Goal: Task Accomplishment & Management: Manage account settings

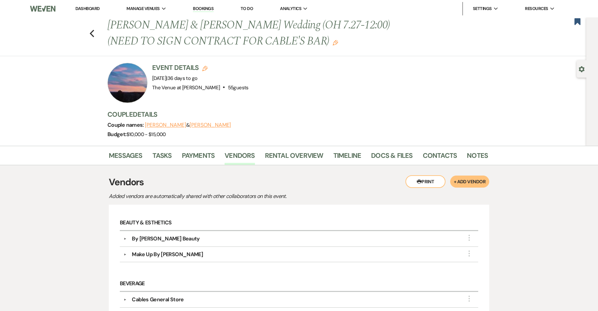
click at [89, 6] on link "Dashboard" at bounding box center [87, 9] width 24 height 6
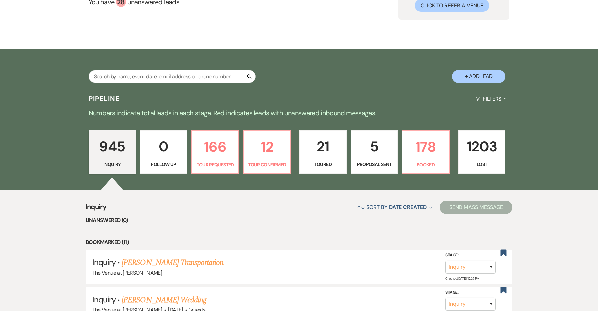
scroll to position [93, 0]
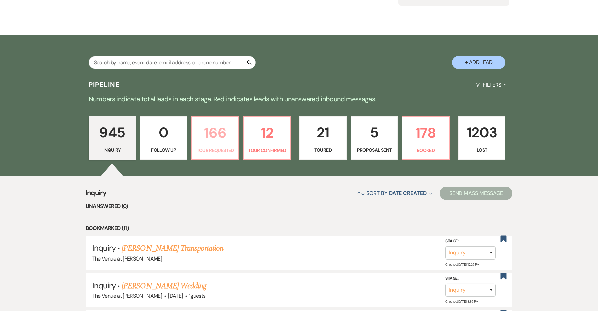
click at [223, 145] on link "166 Tour Requested" at bounding box center [215, 137] width 48 height 43
select select "2"
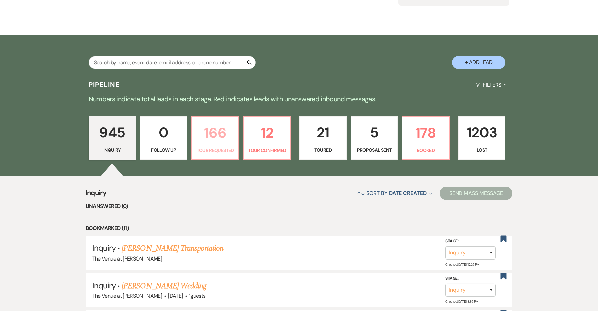
select select "2"
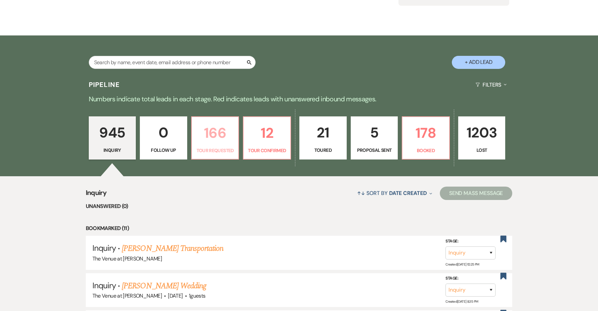
select select "2"
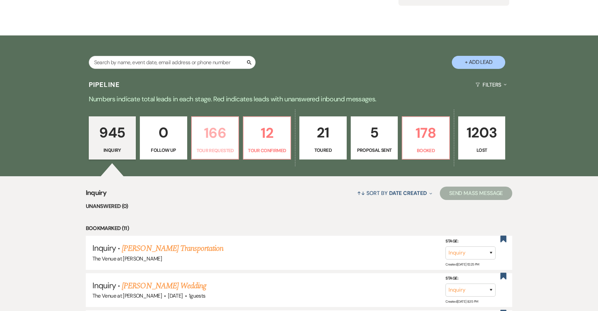
select select "2"
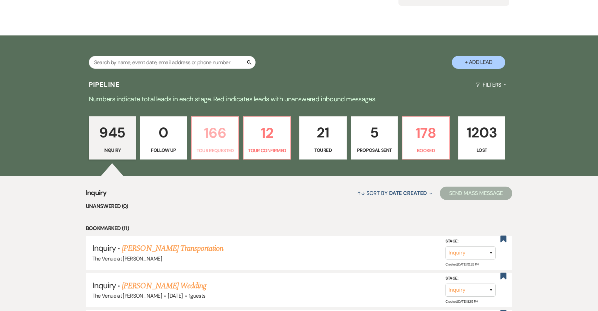
select select "2"
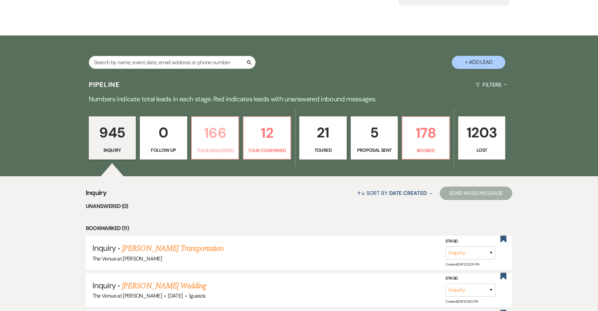
select select "2"
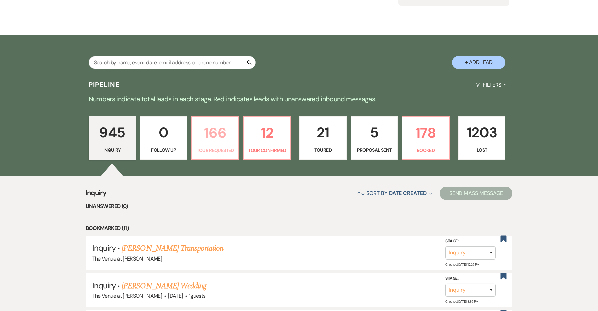
select select "2"
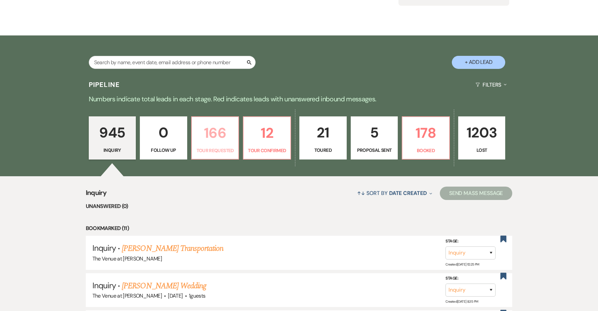
select select "2"
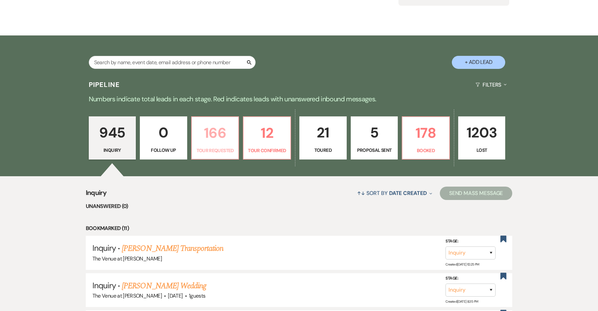
select select "2"
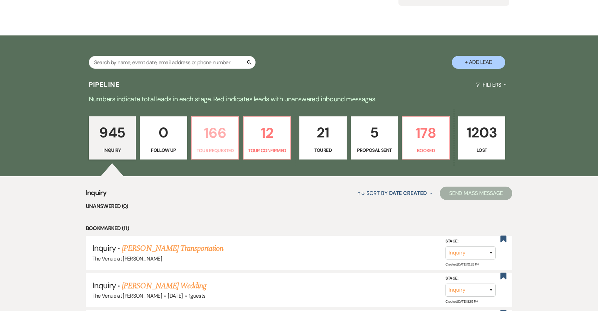
select select "2"
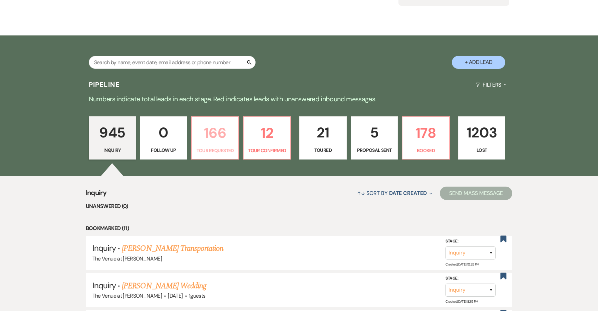
select select "2"
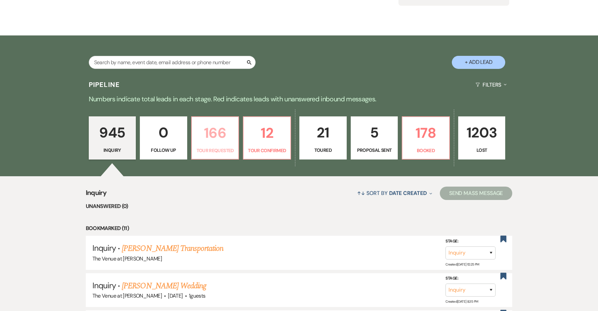
select select "2"
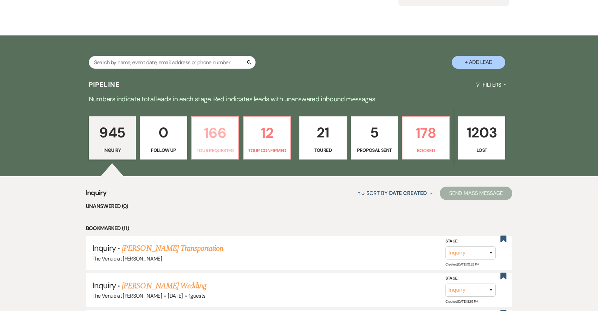
select select "2"
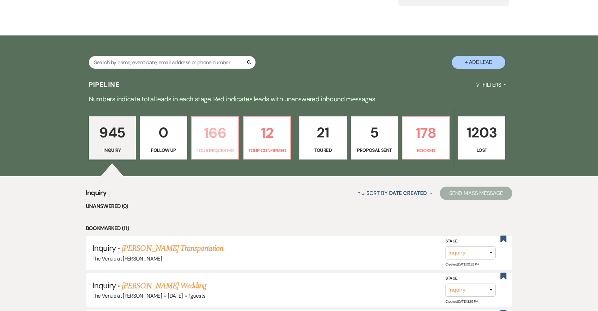
select select "2"
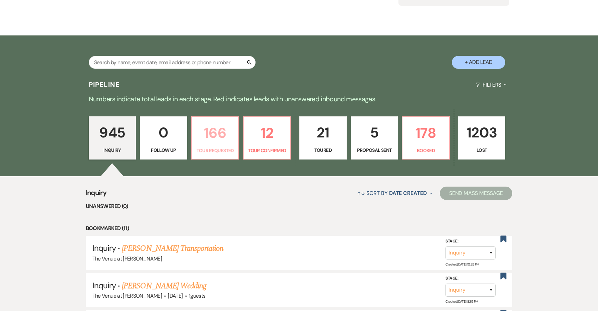
select select "2"
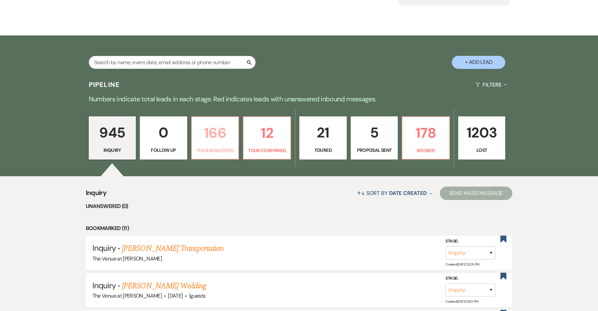
select select "2"
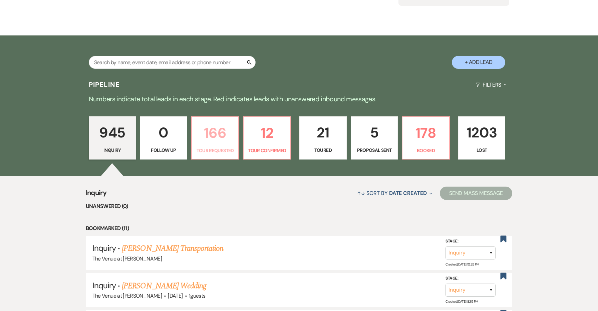
select select "2"
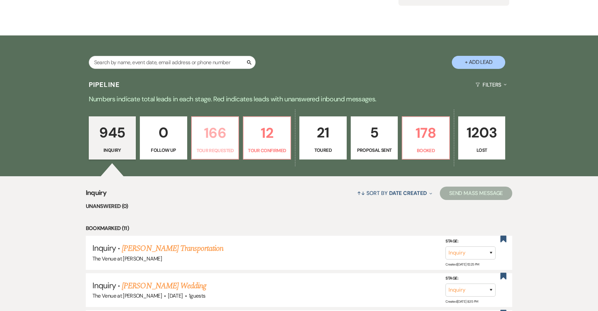
select select "2"
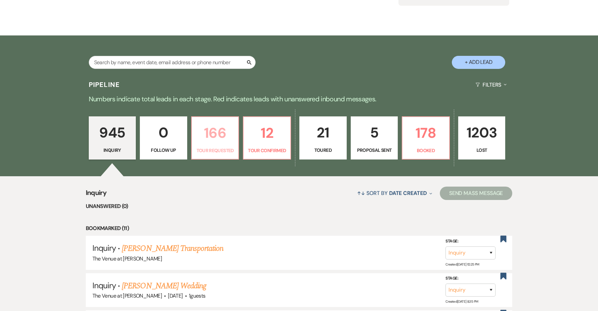
select select "2"
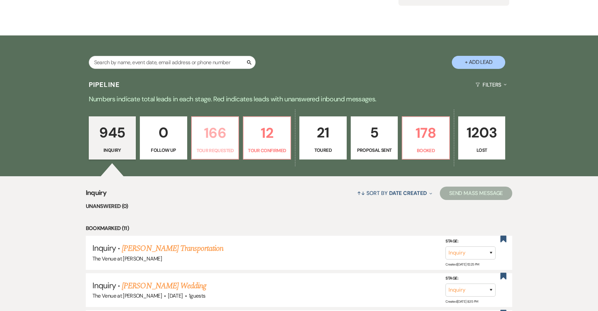
select select "2"
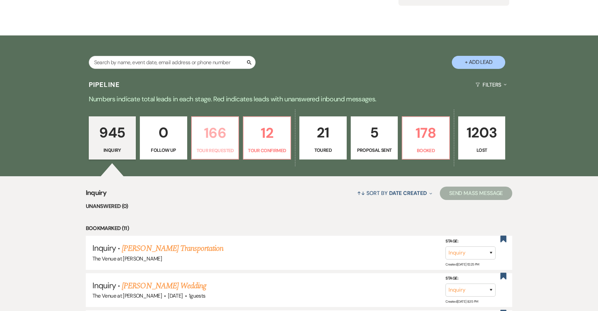
select select "2"
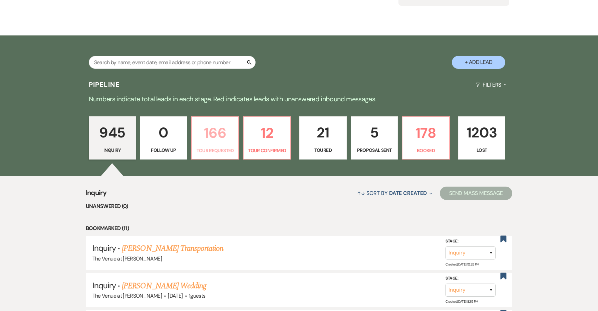
select select "2"
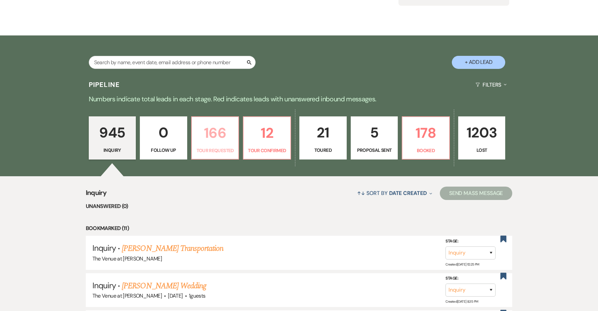
select select "2"
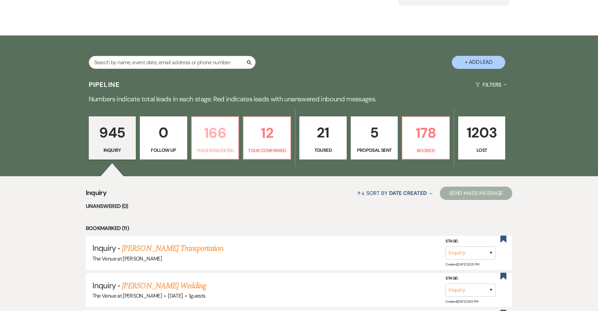
select select "2"
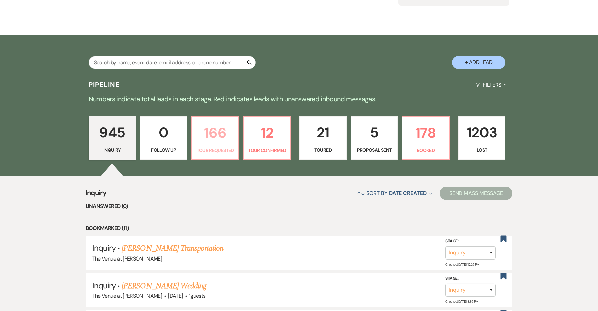
select select "2"
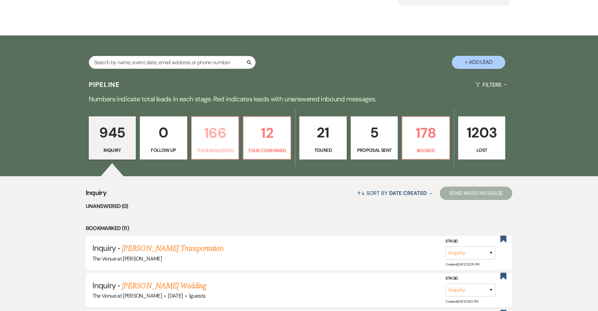
select select "2"
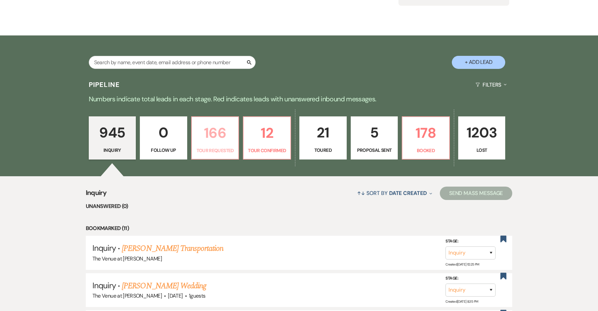
select select "2"
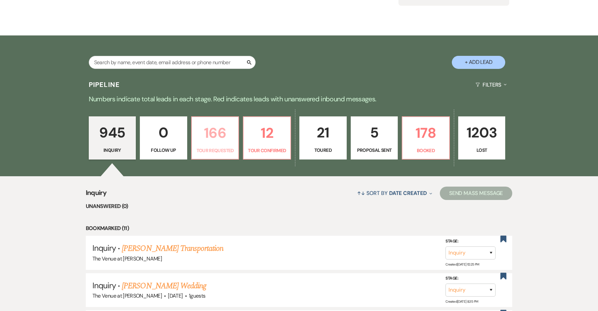
select select "2"
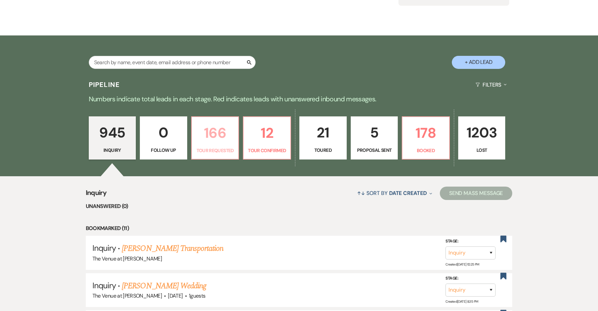
select select "2"
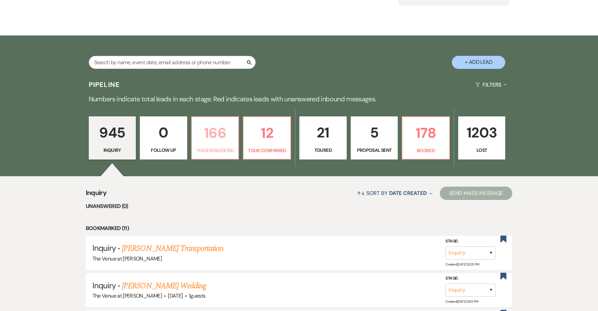
select select "2"
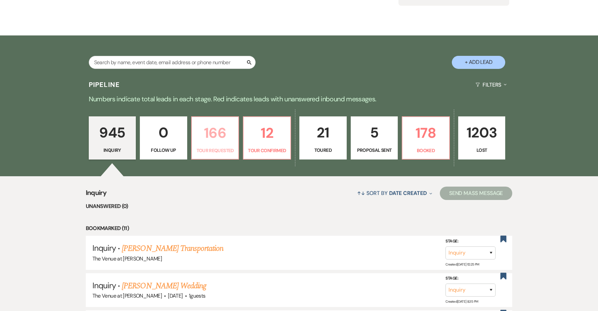
select select "2"
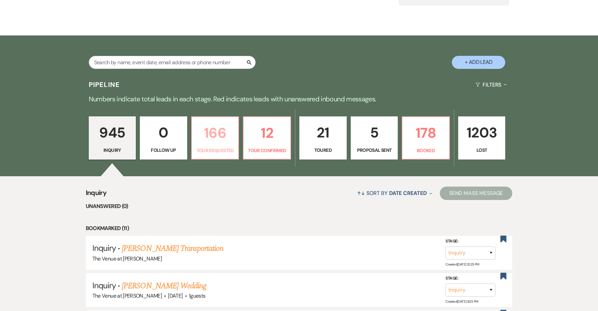
select select "2"
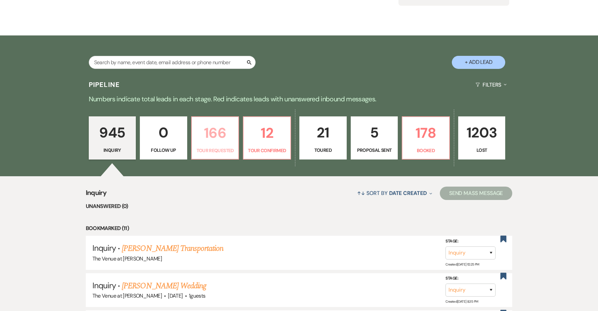
select select "2"
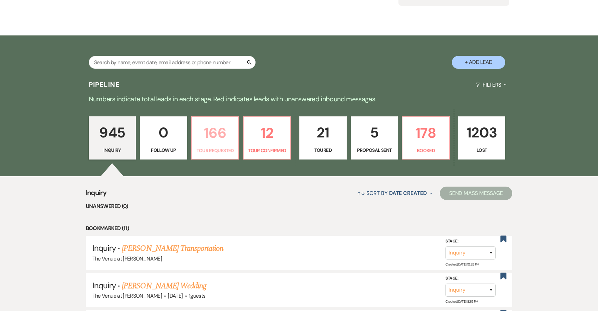
select select "2"
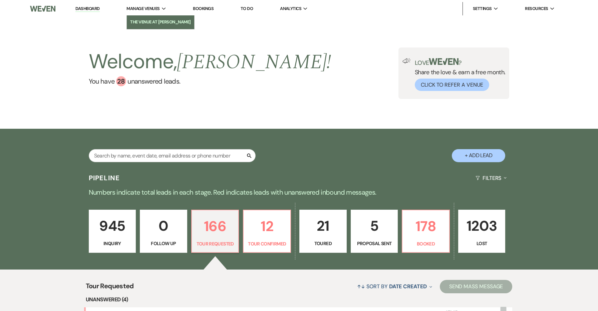
click at [161, 23] on li "The Venue at [PERSON_NAME]" at bounding box center [160, 22] width 61 height 7
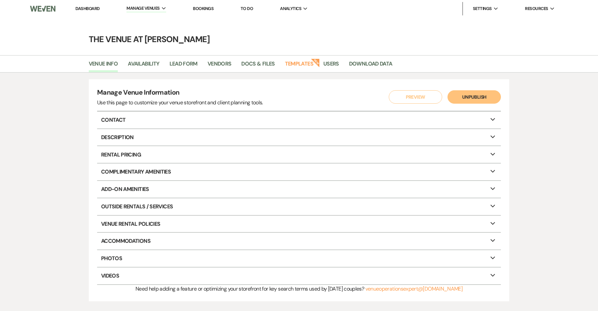
click at [313, 62] on strong "New" at bounding box center [315, 62] width 9 height 9
click at [310, 64] on link "Templates" at bounding box center [299, 65] width 28 height 13
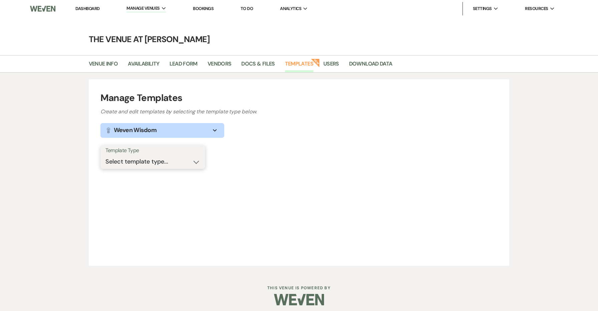
select select "Message Templates"
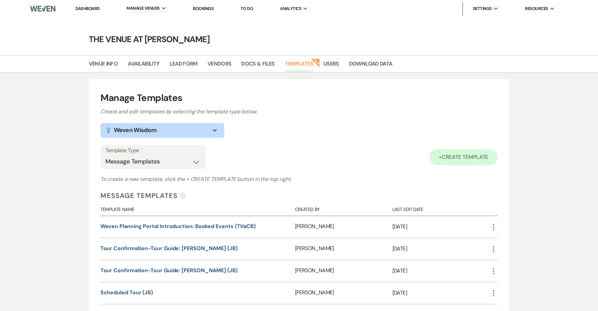
click at [470, 158] on span "Create Template" at bounding box center [465, 156] width 47 height 7
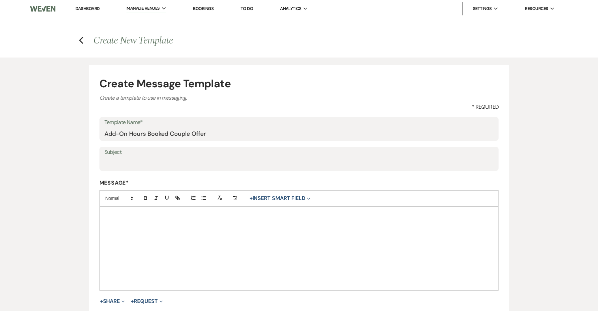
type input "Add-On Hours Booked Couple Offer"
click at [169, 160] on input "Subject" at bounding box center [300, 163] width 390 height 13
click at [161, 249] on div at bounding box center [299, 247] width 399 height 83
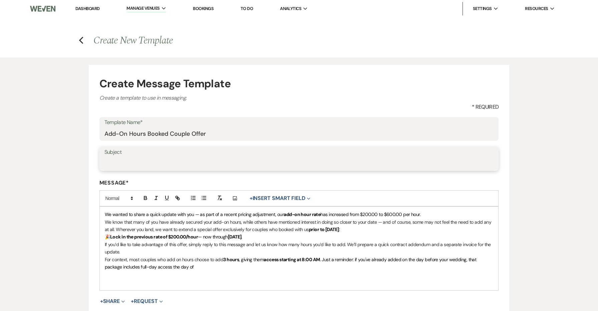
click at [138, 157] on input "Subject" at bounding box center [300, 163] width 390 height 13
type input "Add-On Hours"
click at [103, 215] on div "We wanted to share a quick update with you — as part of a recent pricing adjust…" at bounding box center [299, 247] width 399 height 83
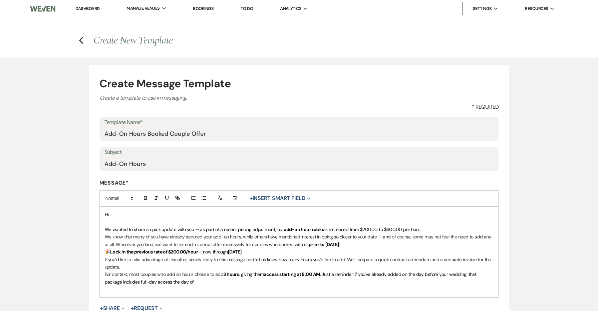
click at [110, 212] on span "Hi ," at bounding box center [108, 214] width 6 height 6
click at [287, 194] on button "+ Insert Smart Field Expand" at bounding box center [279, 198] width 65 height 8
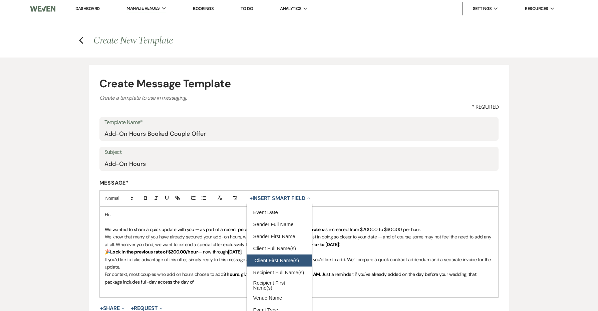
click at [295, 259] on button "Client First Name(s)" at bounding box center [279, 260] width 65 height 12
click at [213, 230] on span "We wanted to share a quick update with you — as part of a recent pricing adjust…" at bounding box center [194, 229] width 179 height 6
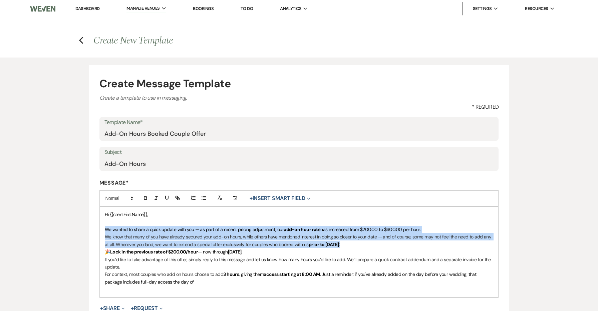
drag, startPoint x: 388, startPoint y: 243, endPoint x: 90, endPoint y: 227, distance: 298.3
click at [90, 227] on form "Create Message Template Create a template to use in messaging. * Required Templ…" at bounding box center [299, 220] width 421 height 311
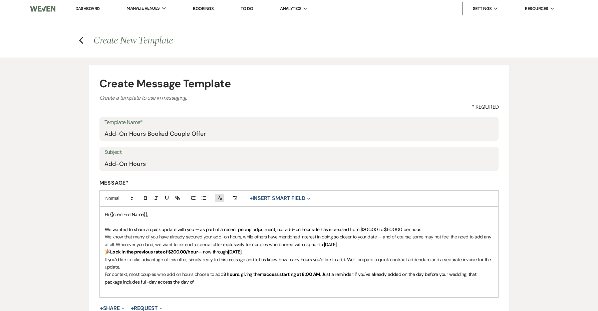
click at [221, 196] on icon "button" at bounding box center [220, 198] width 6 height 6
click at [283, 258] on p "If you’d like to take advantage of this offer, simply reply to this message and…" at bounding box center [299, 262] width 389 height 15
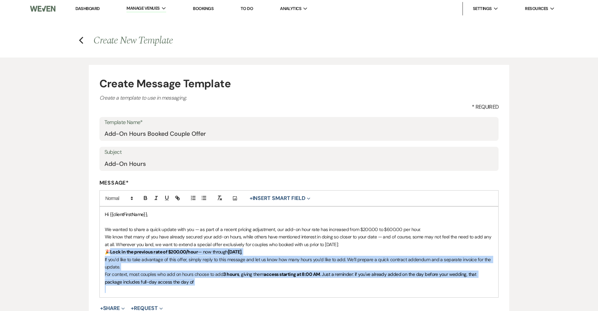
drag, startPoint x: 111, startPoint y: 250, endPoint x: 211, endPoint y: 284, distance: 105.6
click at [211, 284] on div "Hi {{clientFirstName}}, We wanted to share a quick update with you — as part of…" at bounding box center [299, 251] width 399 height 90
click at [220, 197] on icon "button" at bounding box center [220, 198] width 6 height 6
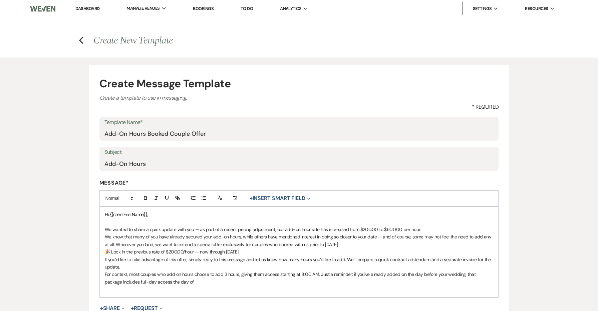
click at [252, 233] on p "We know that many of you have already secured your add-on hours, while others h…" at bounding box center [299, 240] width 389 height 15
click at [433, 230] on p "We wanted to share a quick update with you — as part of a recent pricing adjust…" at bounding box center [299, 228] width 389 height 7
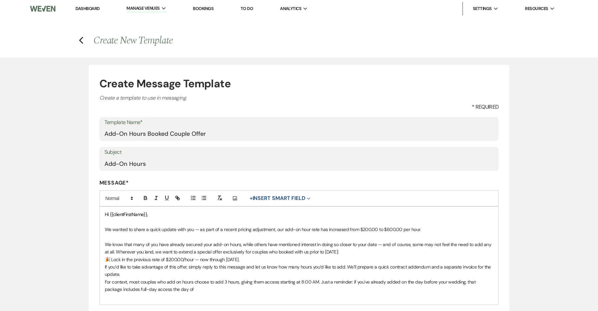
click at [384, 250] on p "We know that many of you have already secured your add-on hours, while others h…" at bounding box center [299, 247] width 389 height 15
click at [353, 263] on p "If you’d like to take advantage of this offer, simply reply to this message and…" at bounding box center [299, 270] width 389 height 15
click at [344, 257] on p "🎉 Lock in the previous rate of $200.00/hour — now through [DATE]." at bounding box center [299, 258] width 389 height 7
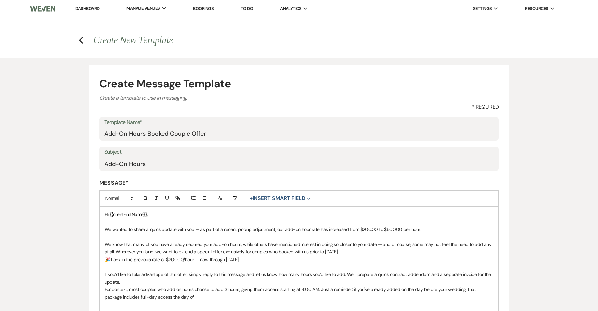
click at [380, 272] on p "If you’d like to take advantage of this offer, simply reply to this message and…" at bounding box center [299, 277] width 389 height 15
click at [494, 272] on p "If you’d like to take advantage of this offer, simply reply to this message and…" at bounding box center [299, 277] width 389 height 15
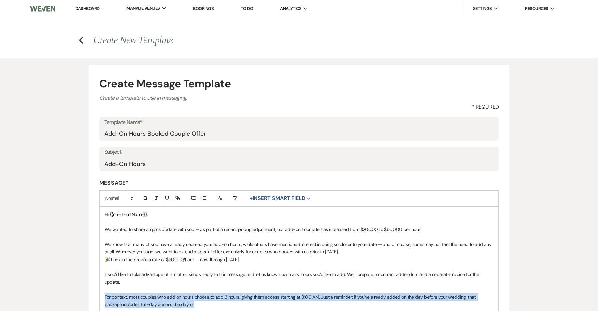
drag, startPoint x: 172, startPoint y: 296, endPoint x: 84, endPoint y: 288, distance: 88.5
click at [84, 288] on div "Create Message Template Create a template to use in messaging. * Required Templ…" at bounding box center [299, 227] width 481 height 341
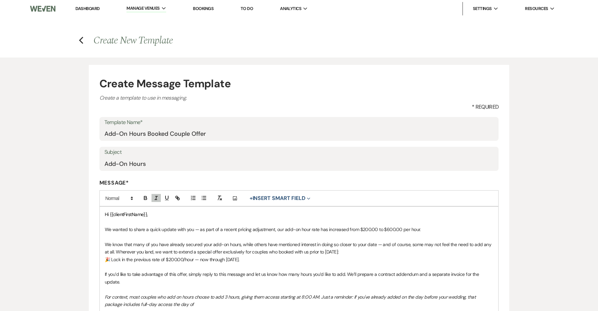
click at [432, 294] on em "For context, most couples who add on hours choose to add 3 hours, giving them a…" at bounding box center [291, 300] width 372 height 13
drag, startPoint x: 138, startPoint y: 294, endPoint x: 123, endPoint y: 294, distance: 14.7
click at [123, 294] on em "For context, most couples who add on hours choose to add 3 hours, giving them a…" at bounding box center [291, 300] width 372 height 13
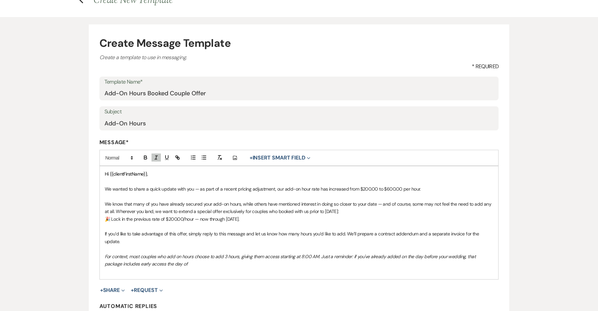
scroll to position [41, 0]
click at [252, 266] on p at bounding box center [299, 269] width 389 height 7
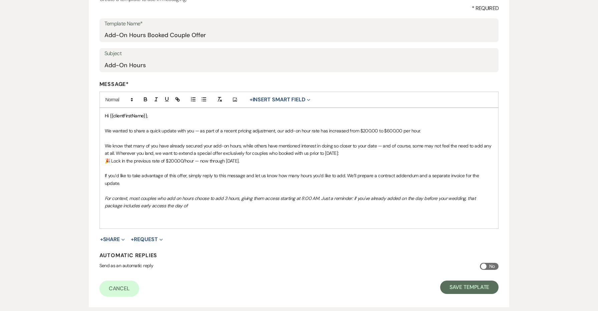
scroll to position [98, 0]
click at [471, 281] on button "Save Template" at bounding box center [469, 287] width 58 height 13
select select "Message Templates"
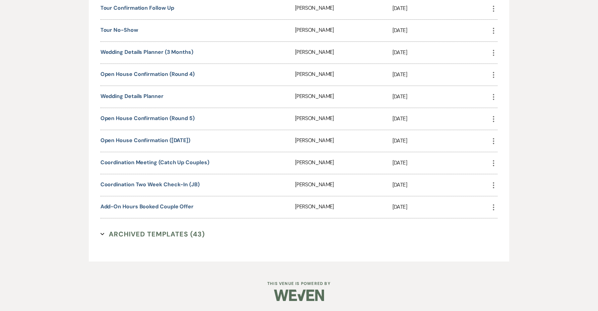
scroll to position [1496, 0]
click at [165, 185] on link "Coordination Two Week Check-In (JB)" at bounding box center [150, 184] width 99 height 7
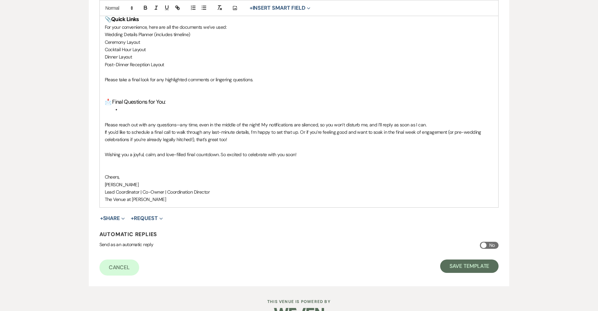
scroll to position [884, 0]
drag, startPoint x: 166, startPoint y: 183, endPoint x: 98, endPoint y: 161, distance: 72.0
copy div "Cheers, Jessie Lead Coordinator | Co-Owner | Coordination Director The Venue at…"
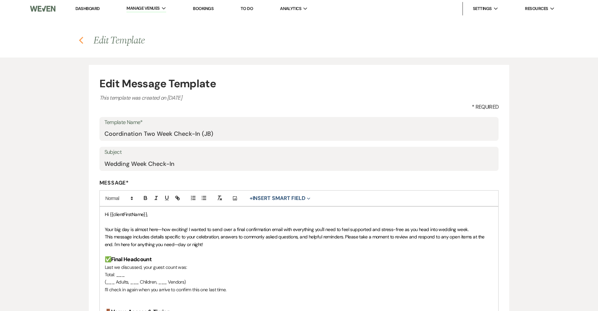
scroll to position [0, 0]
click at [82, 38] on use "button" at bounding box center [81, 40] width 4 height 7
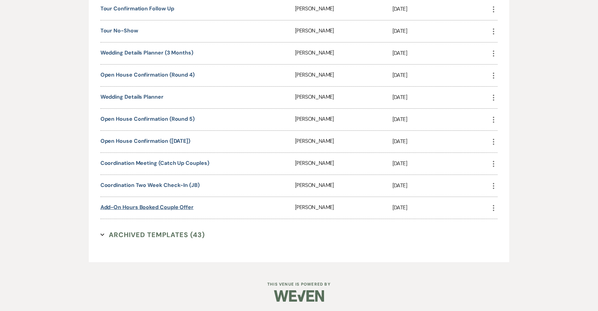
click at [146, 209] on link "Add-On Hours Booked Couple Offer" at bounding box center [147, 206] width 93 height 7
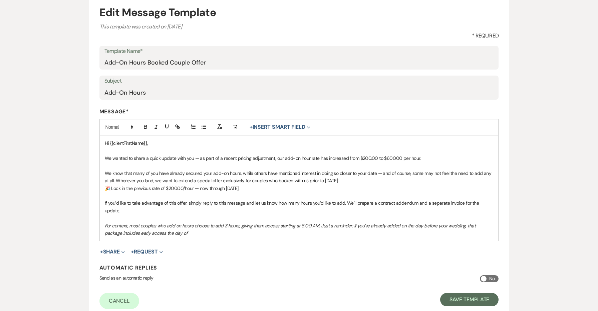
scroll to position [75, 0]
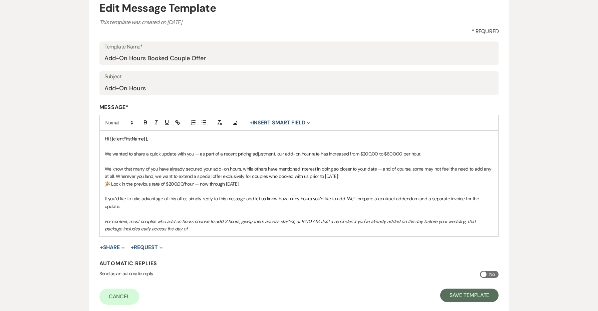
click at [285, 223] on div "Hi {{clientFirstName}}, We wanted to share a quick update with you — as part of…" at bounding box center [299, 183] width 399 height 105
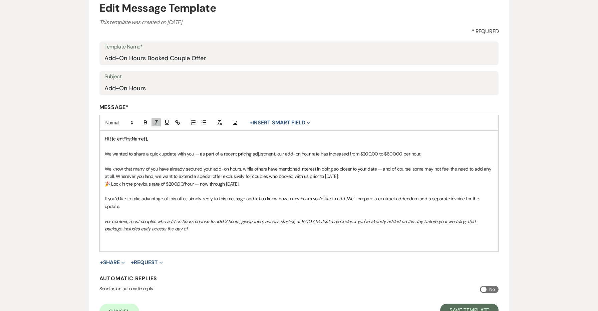
paste div
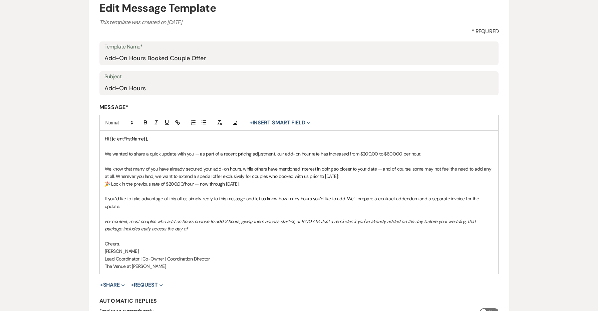
click at [108, 240] on p "Cheers," at bounding box center [299, 243] width 389 height 7
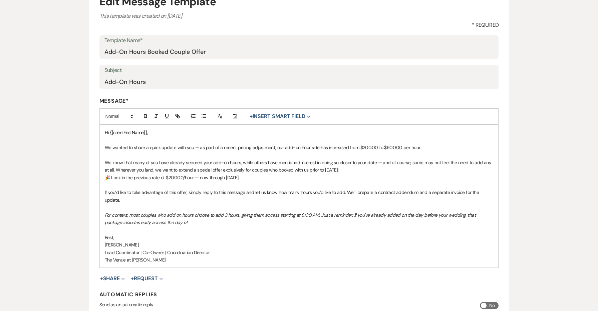
scroll to position [82, 0]
click at [195, 173] on p "🎉 Lock in the previous rate of $200.00/hour — now through [DATE]." at bounding box center [299, 176] width 389 height 7
click at [239, 159] on p "We know that many of you have already secured your add-on hours, while others h…" at bounding box center [299, 165] width 389 height 15
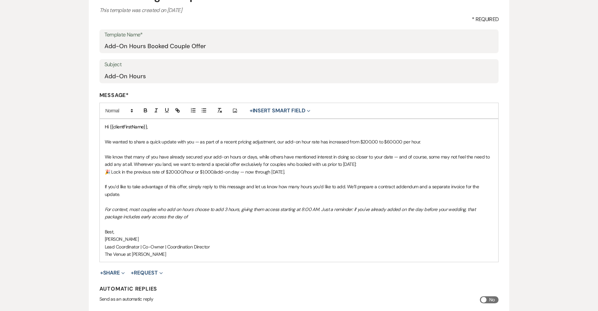
scroll to position [87, 0]
drag, startPoint x: 386, startPoint y: 199, endPoint x: 370, endPoint y: 199, distance: 16.4
click at [370, 206] on em "For context, most couples who add on hours choose to add 3 hours, giving them a…" at bounding box center [291, 212] width 372 height 13
drag, startPoint x: 399, startPoint y: 200, endPoint x: 365, endPoint y: 201, distance: 34.4
click at [365, 206] on em "For context, most couples who add on hours choose to add 3 hours, giving them a…" at bounding box center [291, 212] width 372 height 13
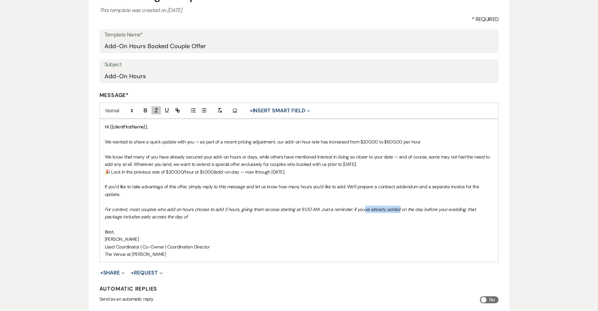
click at [365, 206] on em "For context, most couples who add on hours choose to add 3 hours, giving them a…" at bounding box center [291, 212] width 372 height 13
click at [401, 206] on em "For context, most couples who add on hours choose to add 3 hours, giving them a…" at bounding box center [291, 212] width 372 height 13
click at [301, 220] on p at bounding box center [299, 223] width 389 height 7
click at [284, 206] on p "For context, most couples who add on hours choose to add 3 hours, giving them a…" at bounding box center [299, 212] width 389 height 15
click at [240, 183] on p "If you’d like to take advantage of this offer, simply reply to this message and…" at bounding box center [299, 190] width 389 height 15
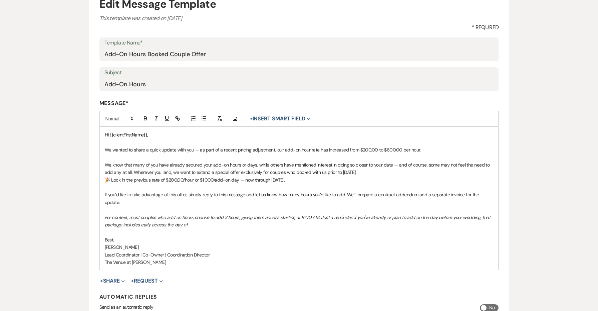
scroll to position [79, 0]
click at [119, 186] on p at bounding box center [299, 187] width 389 height 7
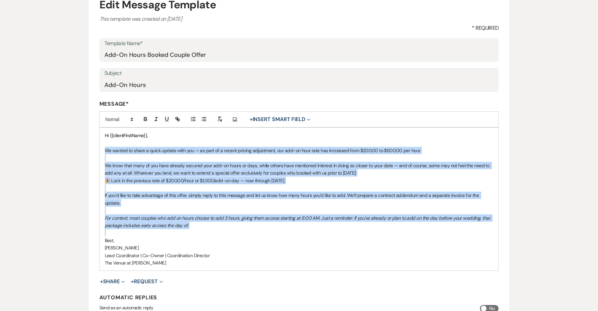
drag, startPoint x: 221, startPoint y: 224, endPoint x: 80, endPoint y: 152, distance: 158.8
click at [80, 152] on div "Edit Message Template This template was created on [DATE] * Required Template N…" at bounding box center [299, 164] width 481 height 370
copy div "Lo ipsumd si ametc a elits doeius temp inc — ut labo et d magnaa enimadm veniam…"
